Goal: Information Seeking & Learning: Learn about a topic

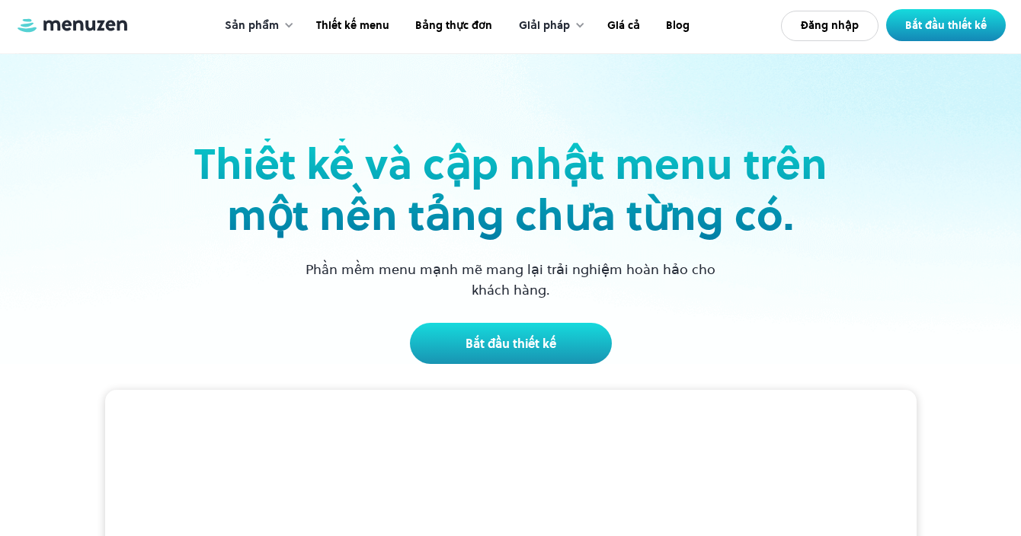
click at [814, 157] on font "Thiết kế và cập nhật menu trên một nền tảng chưa từng có." at bounding box center [510, 190] width 633 height 110
click at [369, 26] on font "Thiết kế menu" at bounding box center [352, 25] width 73 height 15
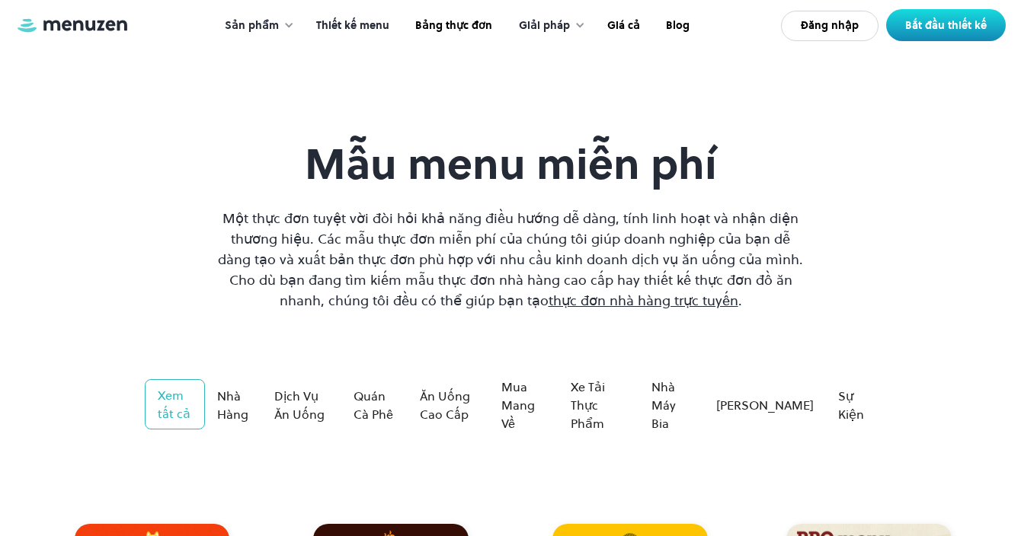
click at [586, 235] on font "Một thực đơn tuyệt vời đòi hỏi khả năng điều hướng dễ dàng, tính linh hoạt và n…" at bounding box center [510, 259] width 585 height 101
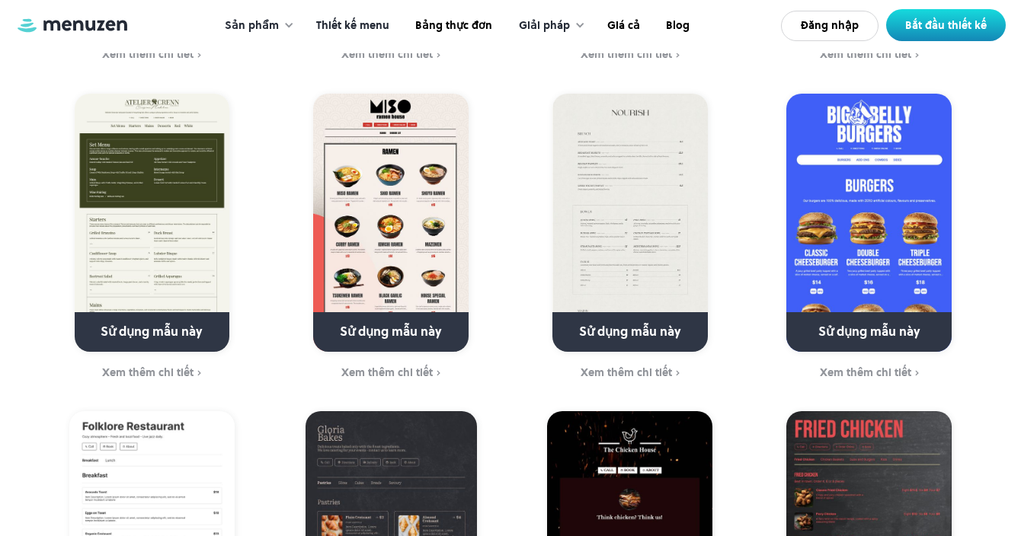
scroll to position [1097, 0]
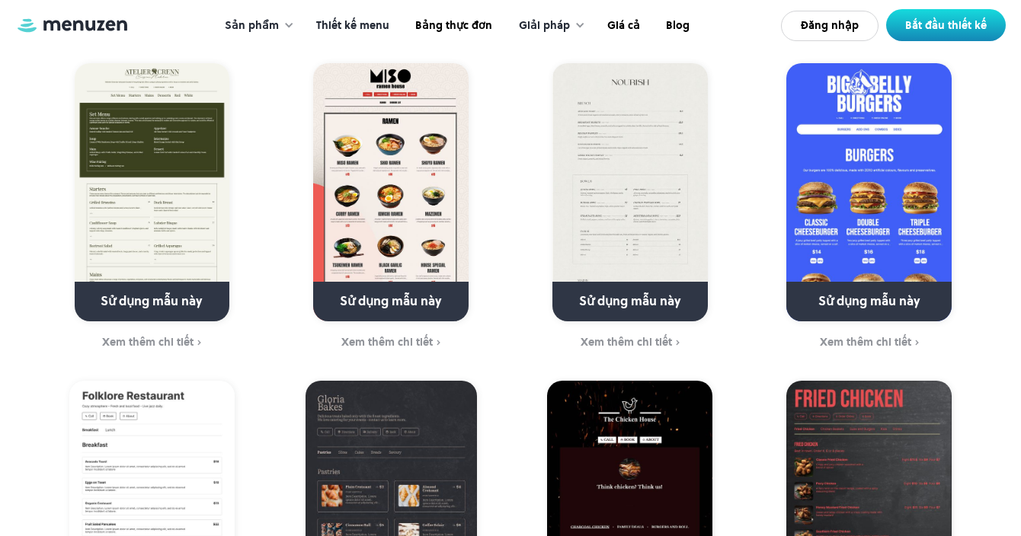
click at [778, 240] on div "Sử dụng mẫu này Xem thêm chi tiết" at bounding box center [869, 206] width 220 height 287
click at [839, 222] on img at bounding box center [868, 192] width 165 height 258
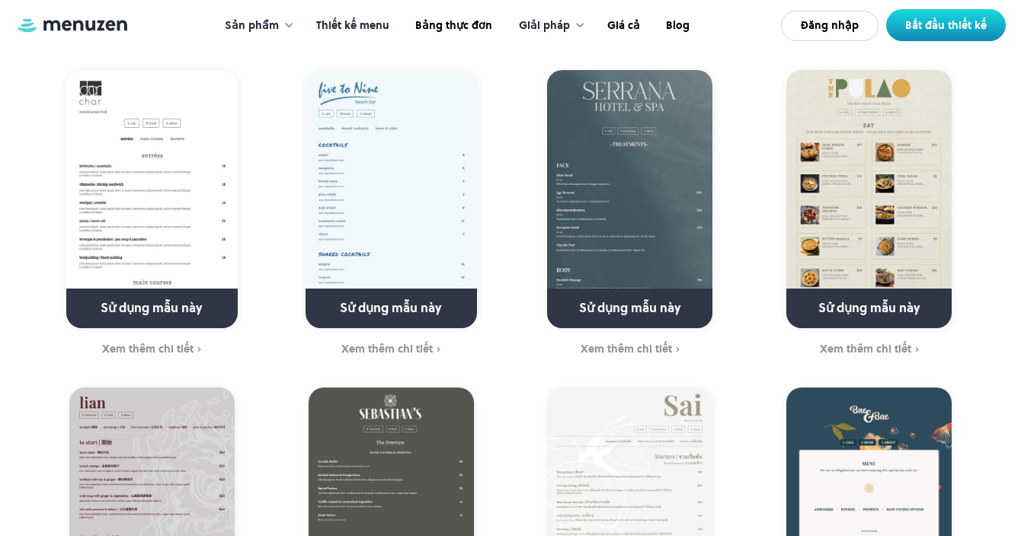
scroll to position [2711, 0]
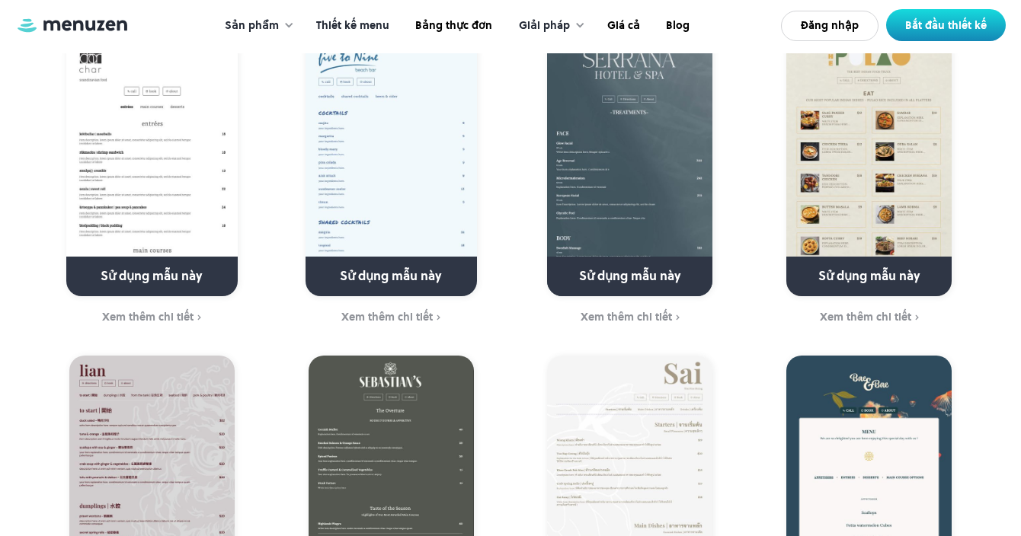
click at [286, 27] on div at bounding box center [288, 25] width 11 height 11
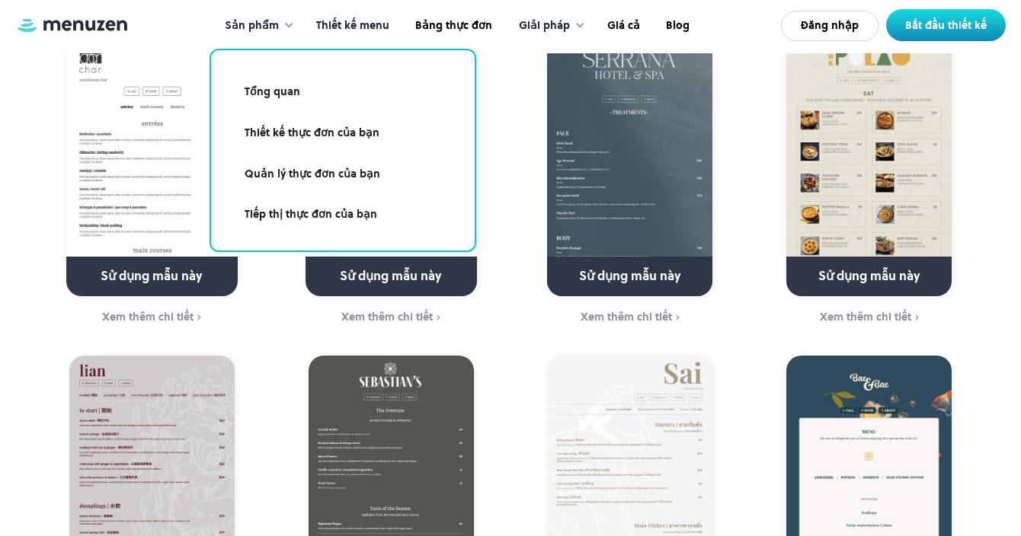
click at [313, 126] on font "Thiết kế thực đơn của bạn" at bounding box center [311, 132] width 135 height 15
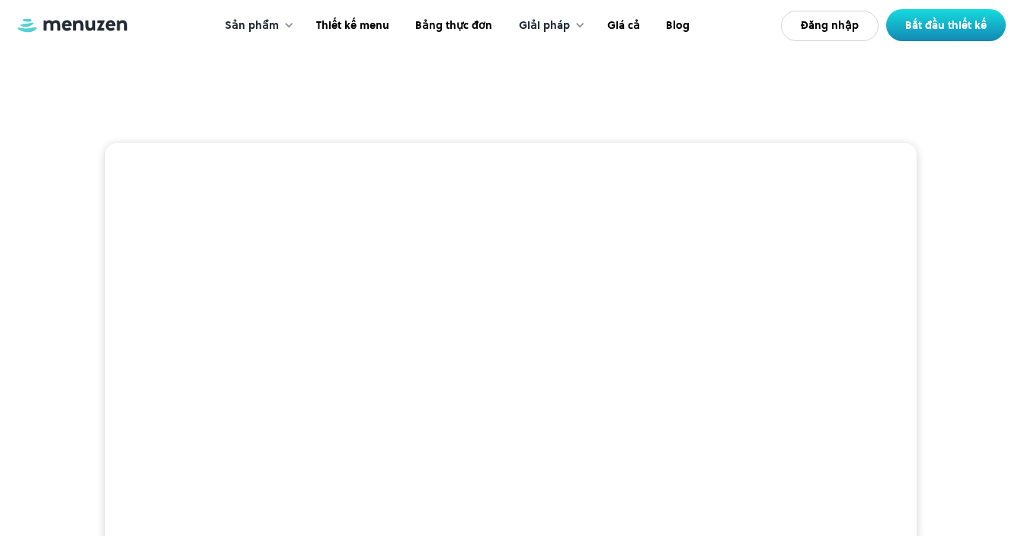
click at [472, 88] on div "Sản phẩm > Thiết kế thực đơn Thiết kế thực đơn phản ánh thương hiệu và phong cá…" at bounding box center [510, 532] width 990 height 946
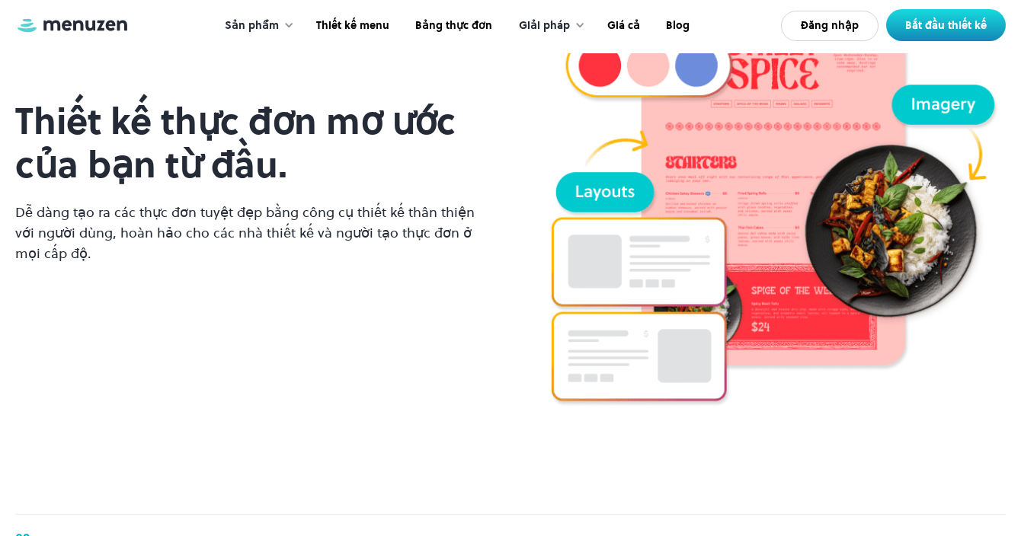
scroll to position [1219, 0]
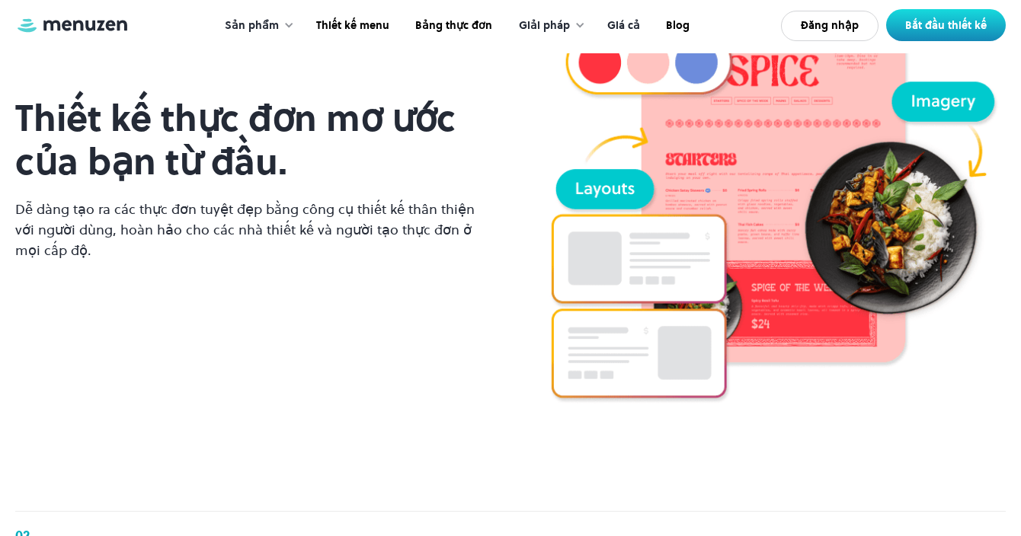
click at [620, 24] on font "Giá cả" at bounding box center [623, 25] width 33 height 15
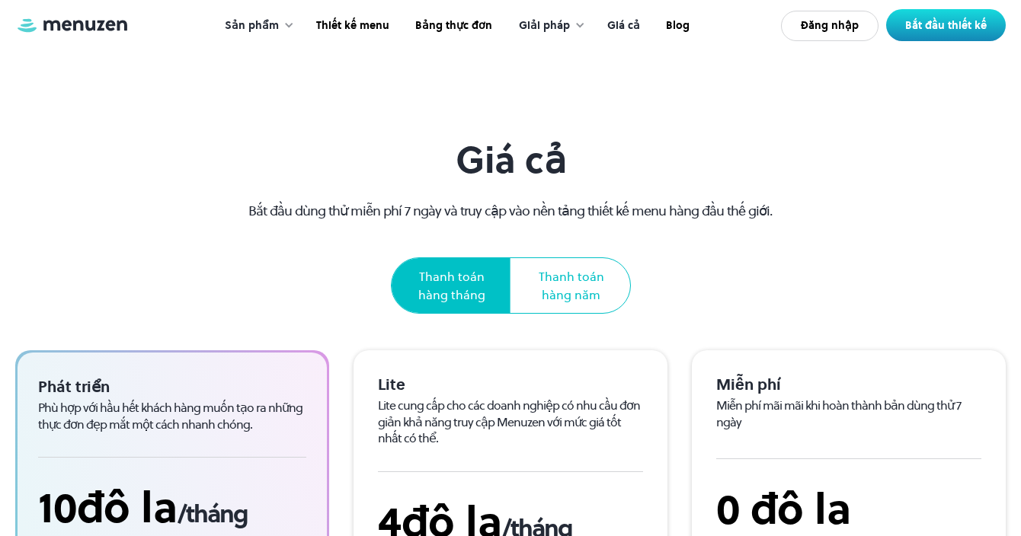
click at [656, 109] on section "Giá cả Bắt đầu dùng thử miễn phí 7 ngày và truy cập vào nền tảng thiết kế menu …" at bounding box center [510, 476] width 1021 height 952
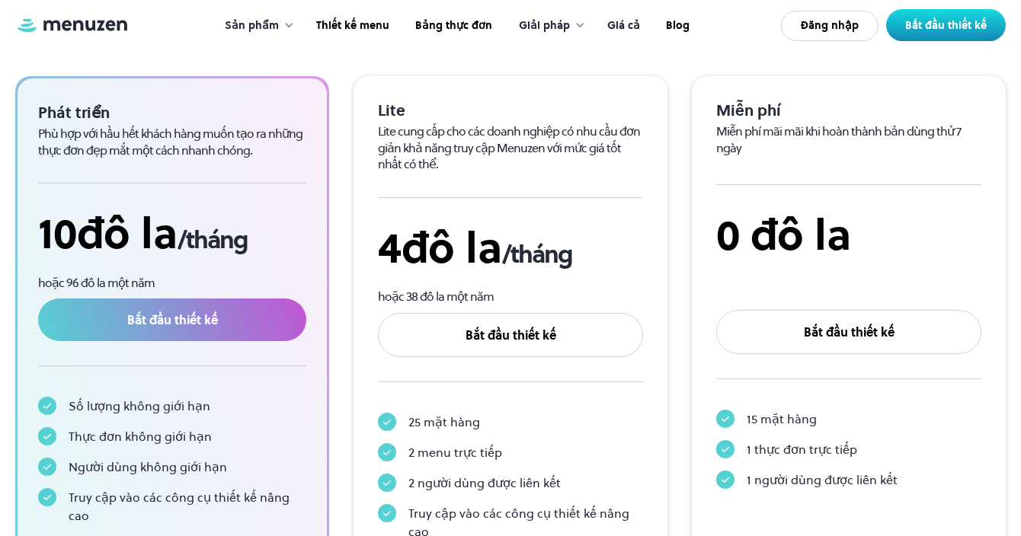
scroll to position [305, 0]
